Goal: Check status: Check status

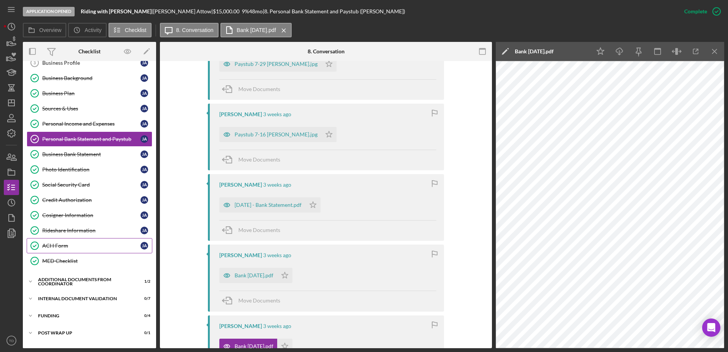
scroll to position [56, 0]
click at [91, 223] on link "Rideshare Information Rideshare Information [PERSON_NAME]" at bounding box center [90, 230] width 126 height 15
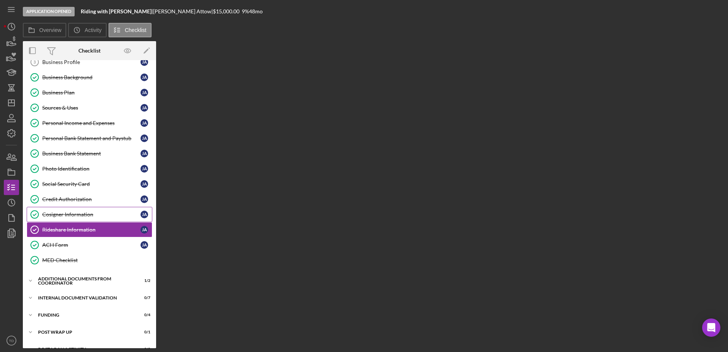
click at [86, 216] on div "Cosigner Information" at bounding box center [91, 214] width 98 height 6
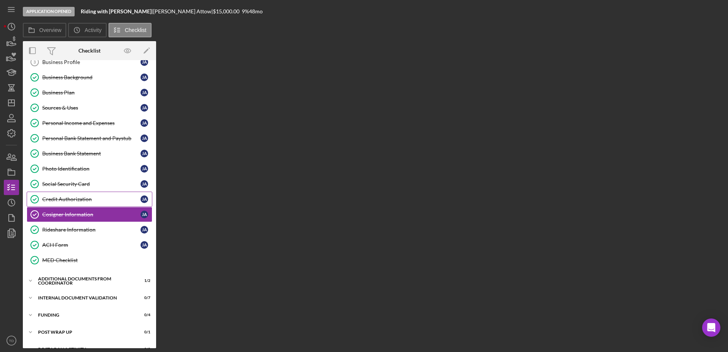
click at [80, 200] on div "Credit Authorization" at bounding box center [91, 199] width 98 height 6
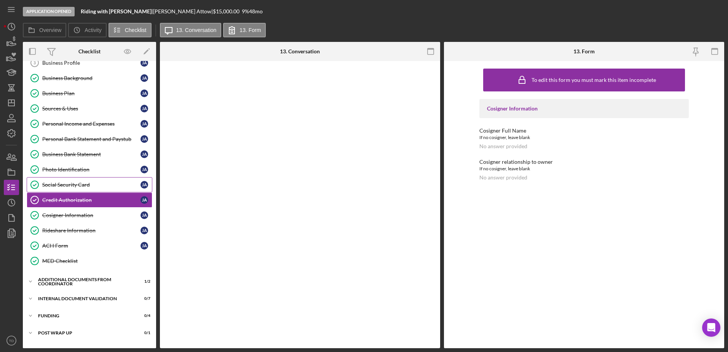
click at [76, 185] on div "Social Security Card" at bounding box center [91, 185] width 98 height 6
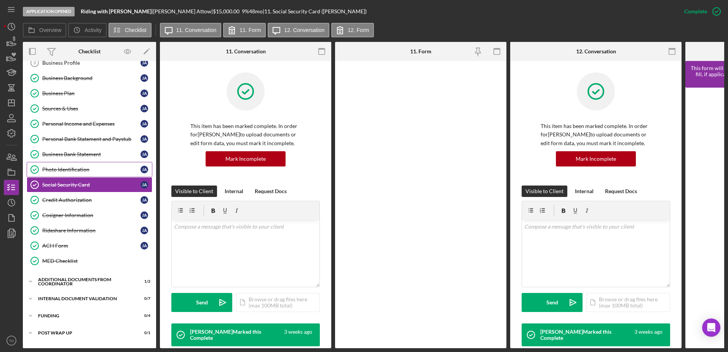
click at [74, 169] on div "Photo Identification" at bounding box center [91, 169] width 98 height 6
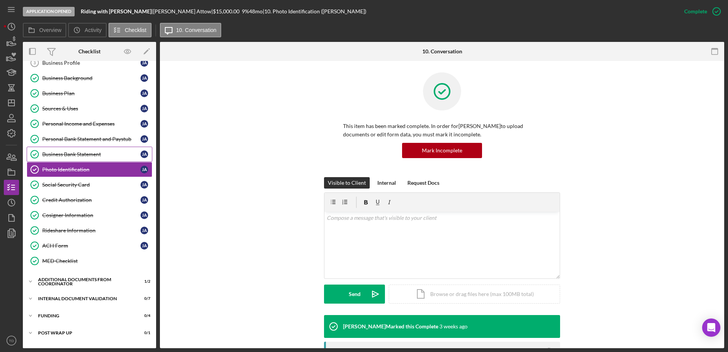
click at [76, 156] on div "Business Bank Statement" at bounding box center [91, 154] width 98 height 6
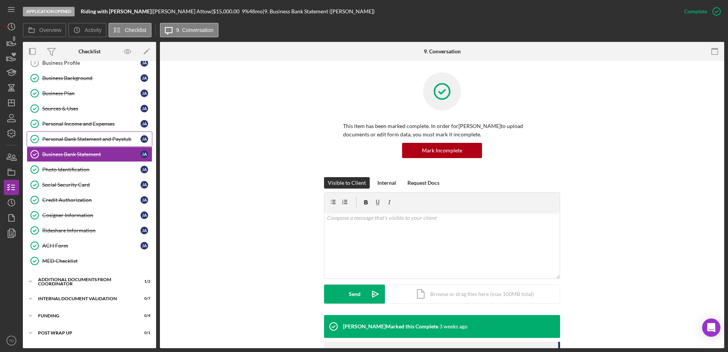
click at [73, 139] on div "Personal Bank Statement and Paystub" at bounding box center [91, 139] width 98 height 6
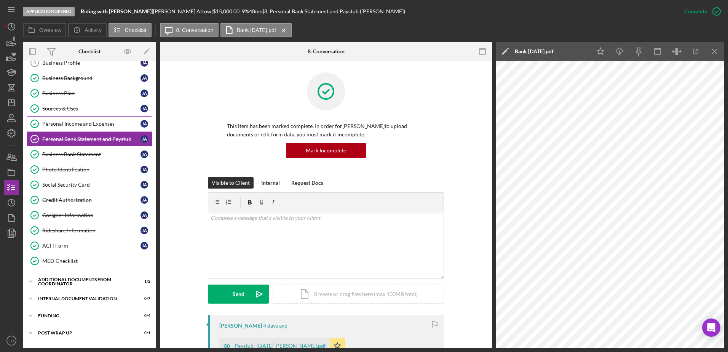
click at [73, 128] on link "Personal Income and Expenses Personal Income and Expenses [PERSON_NAME]" at bounding box center [90, 123] width 126 height 15
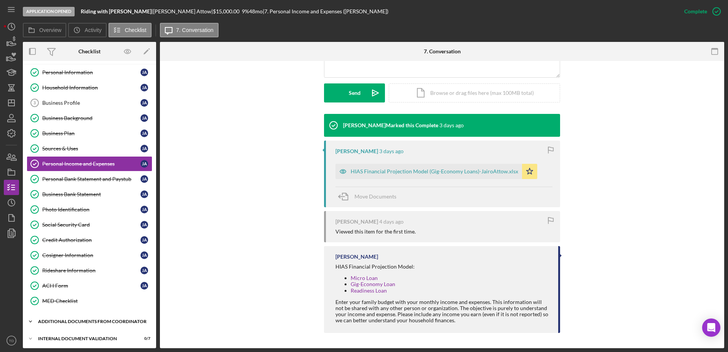
scroll to position [58, 0]
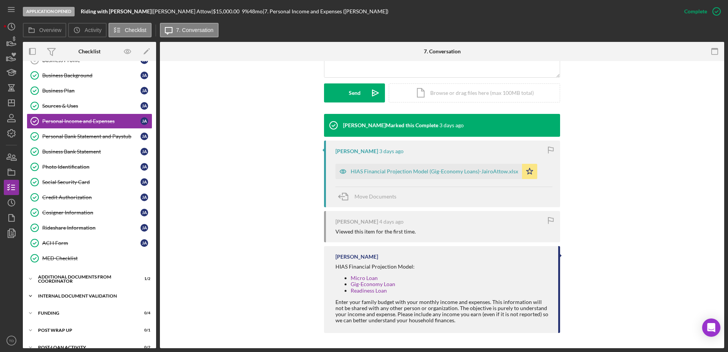
click at [66, 302] on div "Icon/Expander Internal Document Validation 0 / 7" at bounding box center [89, 295] width 133 height 15
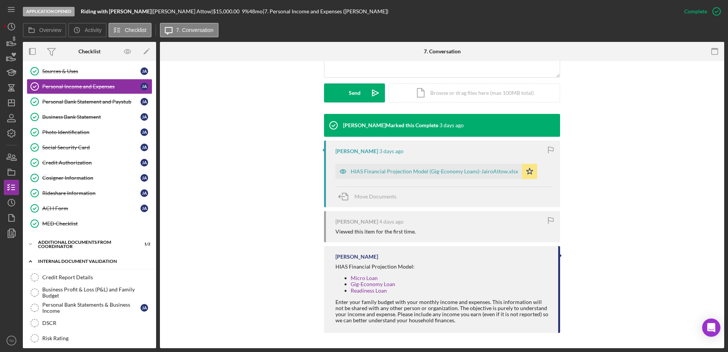
scroll to position [92, 0]
click at [54, 272] on link "Credit Report Details Credit Report Details" at bounding box center [90, 277] width 126 height 15
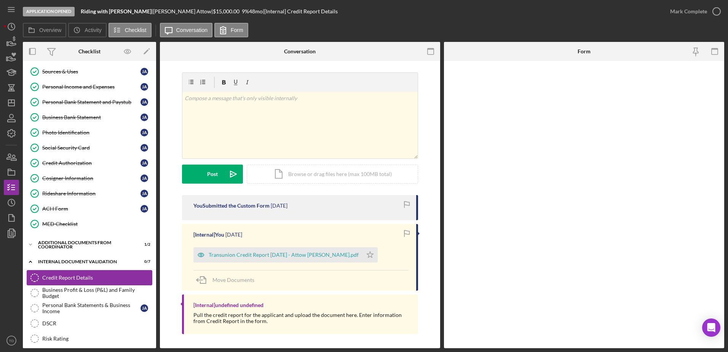
click at [57, 284] on link "Credit Report Details Credit Report Details" at bounding box center [90, 277] width 126 height 15
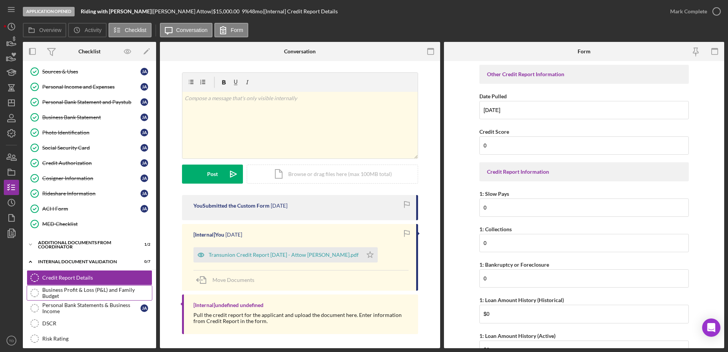
click at [57, 290] on div "Business Profit & Loss (P&L) and Family Budget" at bounding box center [97, 293] width 110 height 12
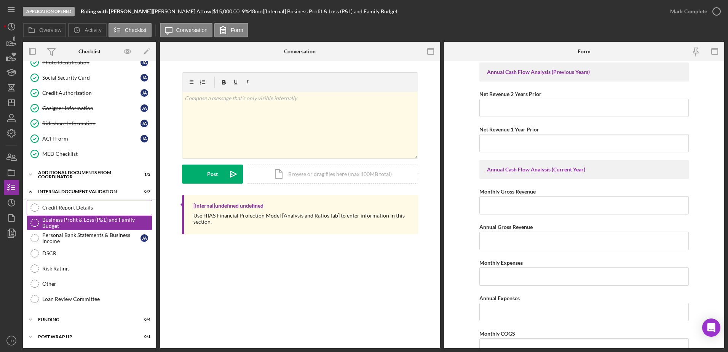
scroll to position [163, 0]
